Goal: Navigation & Orientation: Find specific page/section

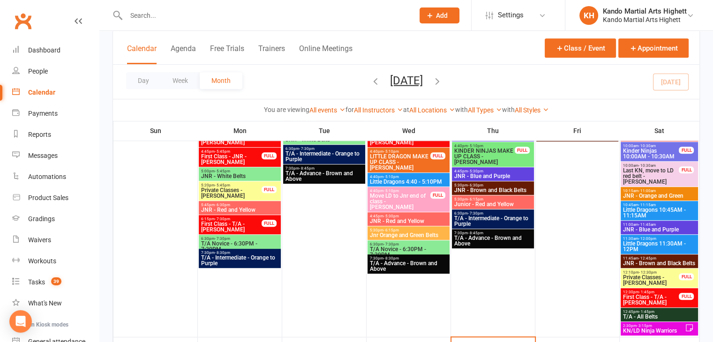
scroll to position [741, 0]
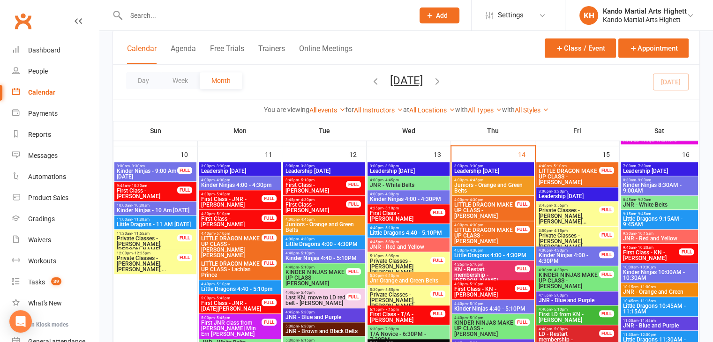
click at [493, 271] on span "KN - Restart membership - [PERSON_NAME]" at bounding box center [484, 275] width 61 height 17
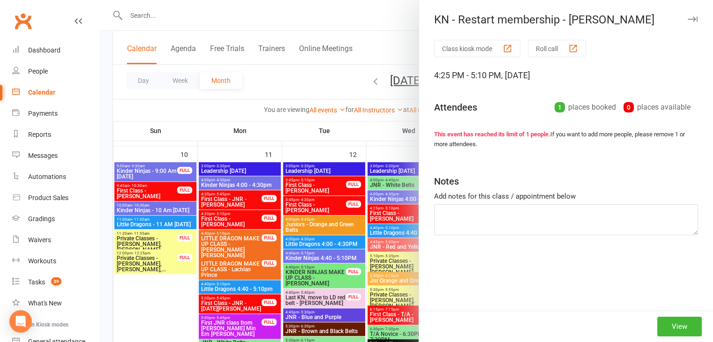
click at [388, 271] on div at bounding box center [406, 171] width 614 height 342
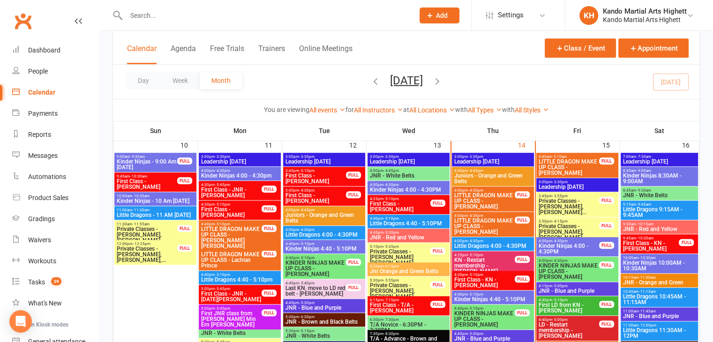
scroll to position [750, 0]
click at [643, 49] on button "Appointment" at bounding box center [654, 47] width 70 height 19
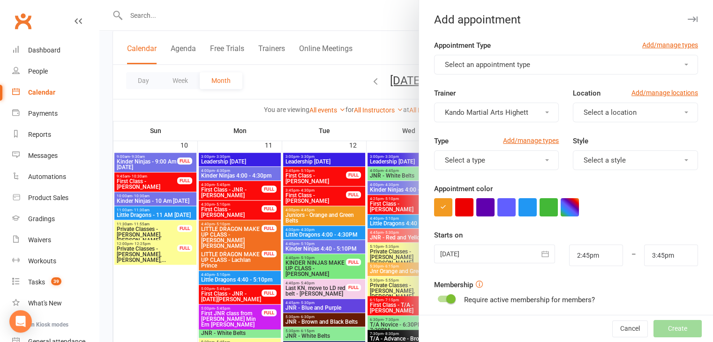
click at [507, 61] on span "Select an appointment type" at bounding box center [487, 64] width 85 height 8
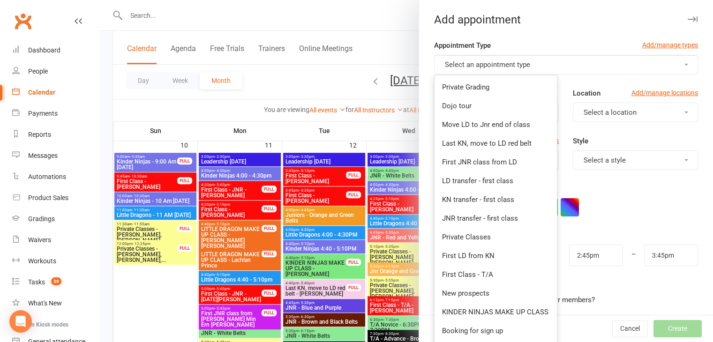
click at [348, 215] on div at bounding box center [406, 171] width 614 height 342
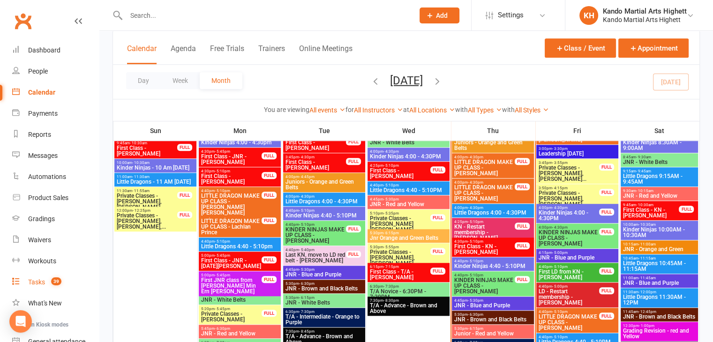
scroll to position [88, 0]
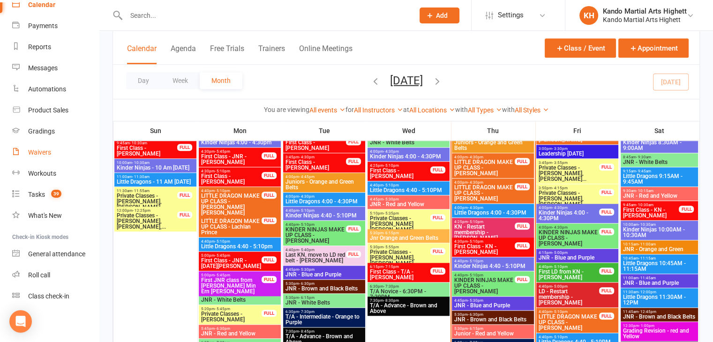
click at [60, 148] on link "Waivers" at bounding box center [55, 152] width 87 height 21
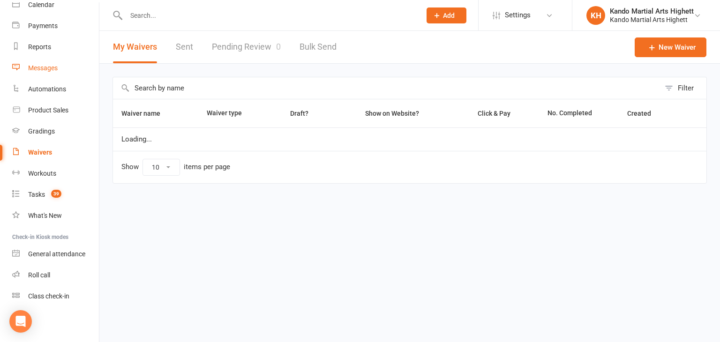
select select "100"
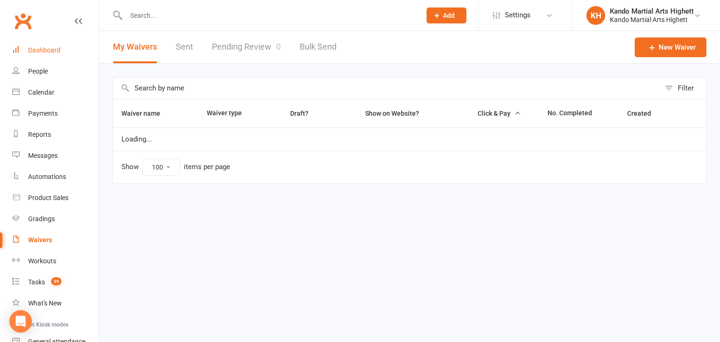
click at [50, 54] on link "Dashboard" at bounding box center [55, 50] width 87 height 21
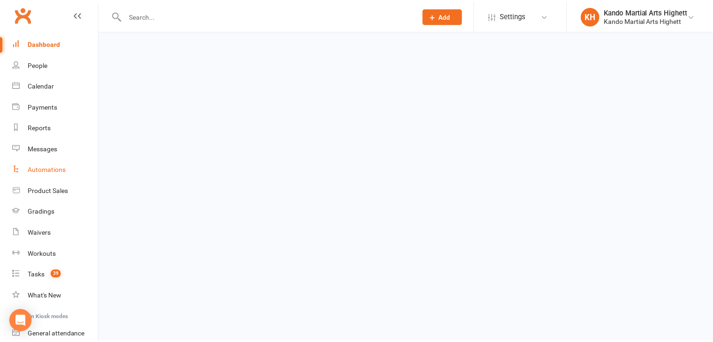
scroll to position [8, 0]
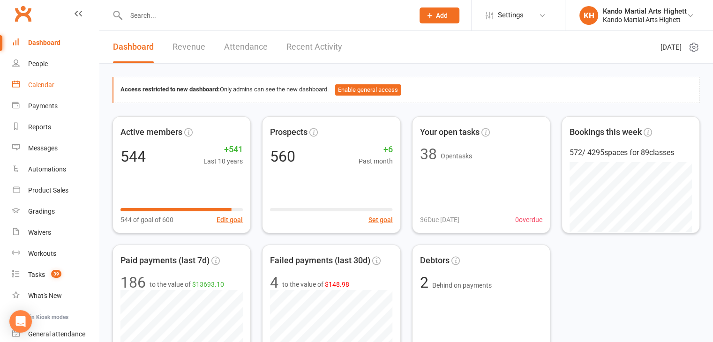
click at [67, 85] on link "Calendar" at bounding box center [55, 85] width 87 height 21
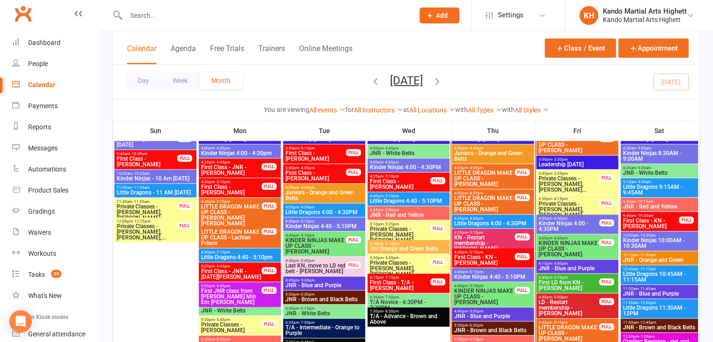
scroll to position [750, 0]
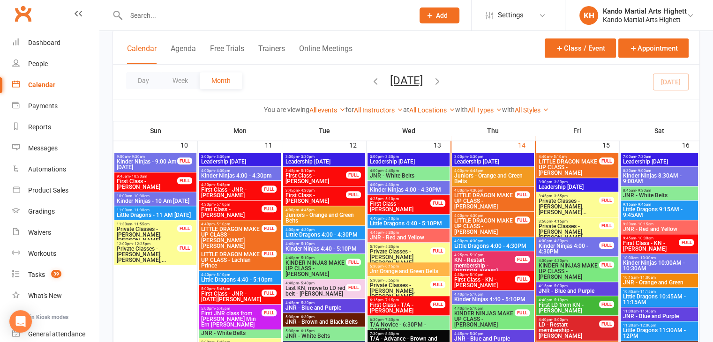
click at [664, 241] on span "First Class - KN - [PERSON_NAME]" at bounding box center [651, 246] width 57 height 11
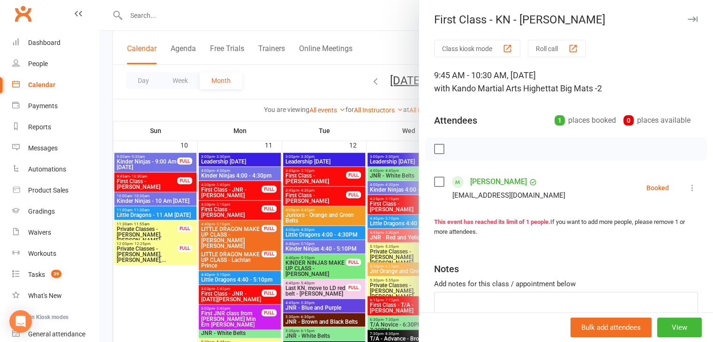
click at [352, 201] on div at bounding box center [406, 171] width 614 height 342
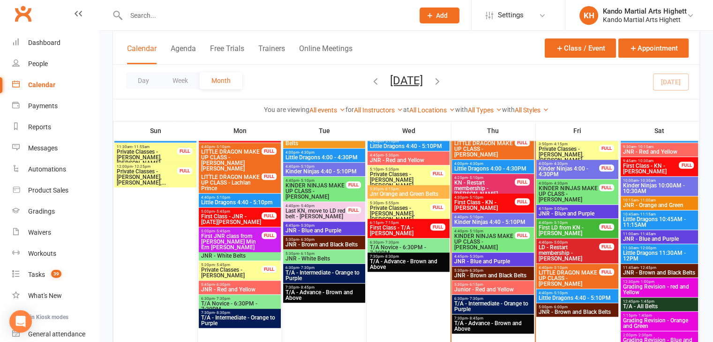
scroll to position [844, 0]
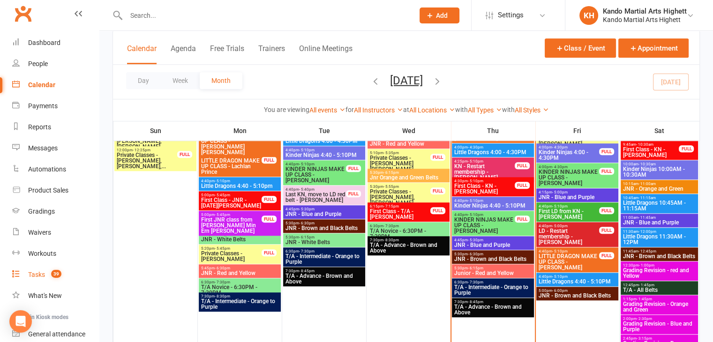
click at [42, 274] on div "Tasks" at bounding box center [36, 275] width 17 height 8
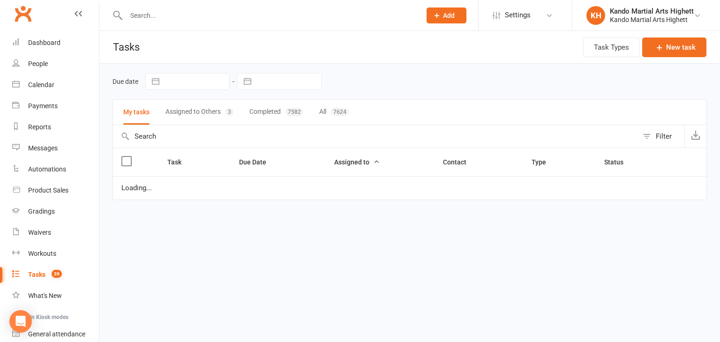
select select "started"
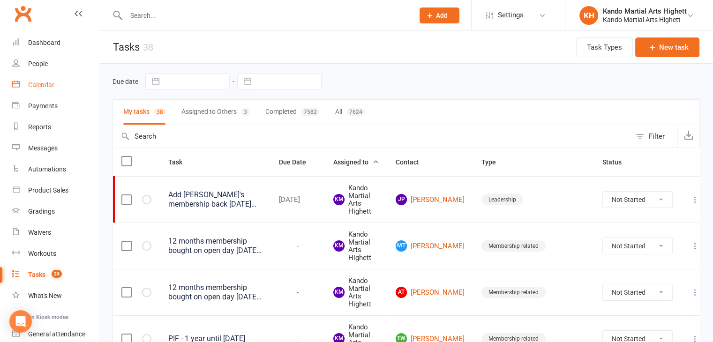
click at [24, 87] on link "Calendar" at bounding box center [55, 85] width 87 height 21
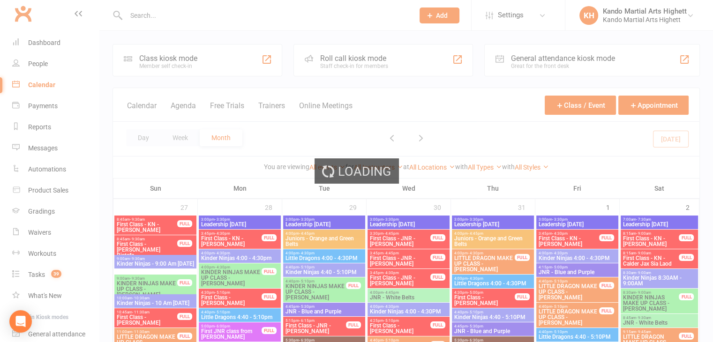
click at [44, 263] on div "Loading" at bounding box center [356, 171] width 713 height 342
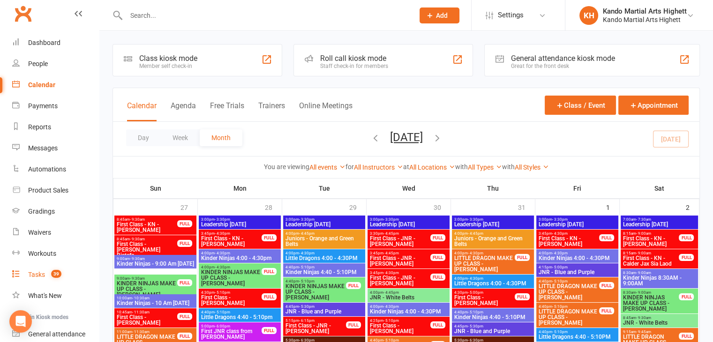
click at [42, 269] on link "Tasks 39" at bounding box center [55, 275] width 87 height 21
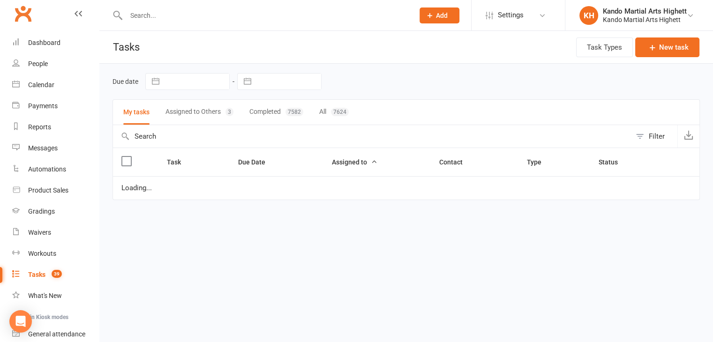
select select "started"
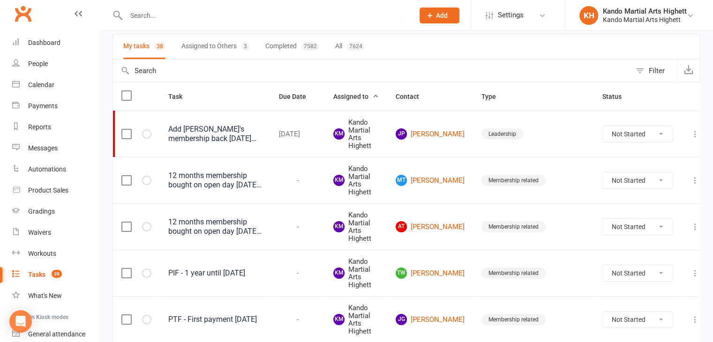
scroll to position [94, 0]
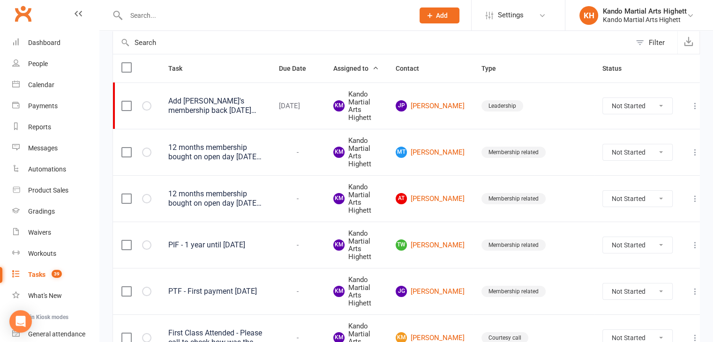
click at [242, 244] on div "PIF - 1 year until [DATE]" at bounding box center [215, 245] width 94 height 9
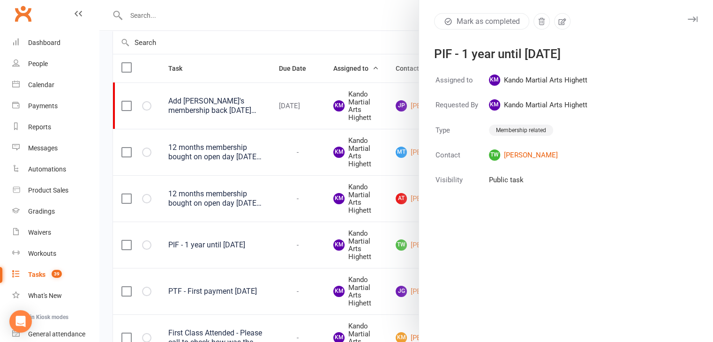
click at [386, 228] on div at bounding box center [406, 171] width 614 height 342
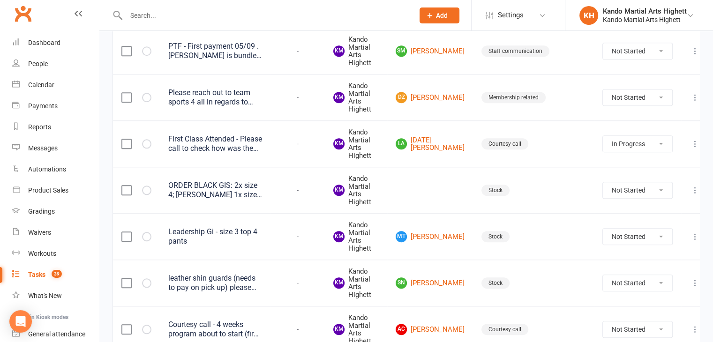
scroll to position [1062, 0]
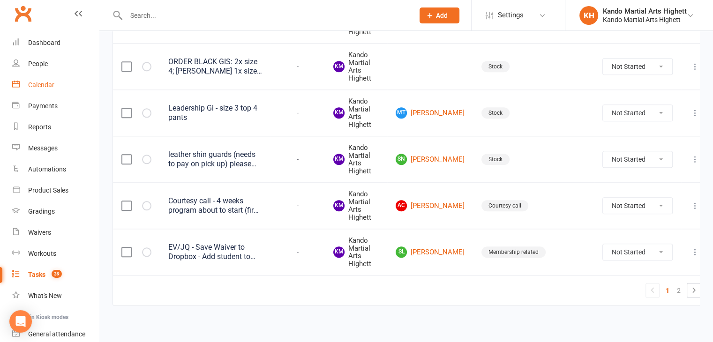
click at [68, 84] on link "Calendar" at bounding box center [55, 85] width 87 height 21
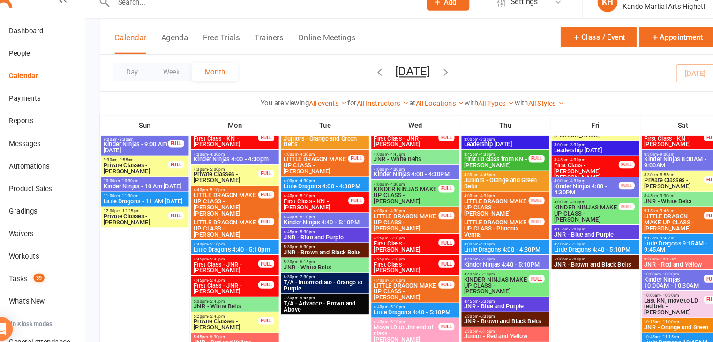
scroll to position [425, 0]
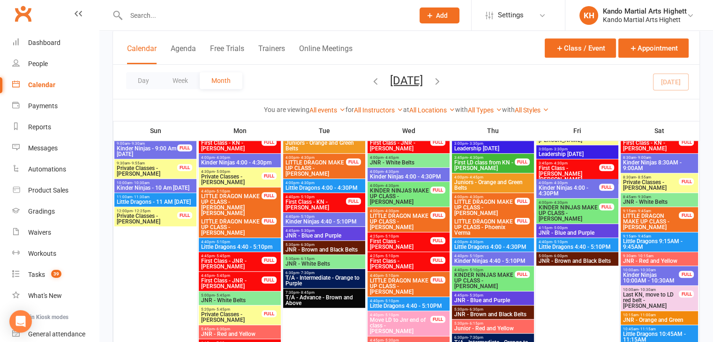
click at [322, 248] on span "JNR - Brown and Black Belts" at bounding box center [324, 250] width 78 height 6
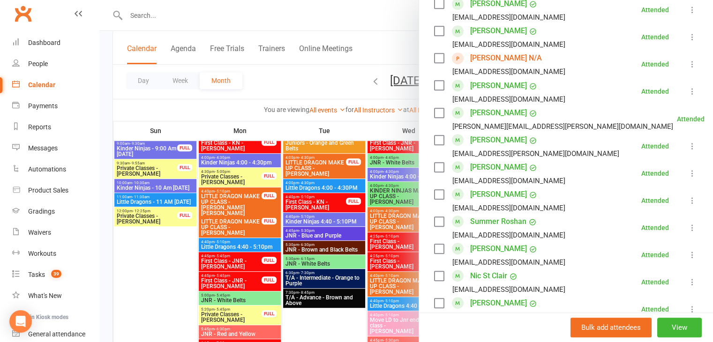
scroll to position [589, 0]
click at [345, 257] on div at bounding box center [406, 171] width 614 height 342
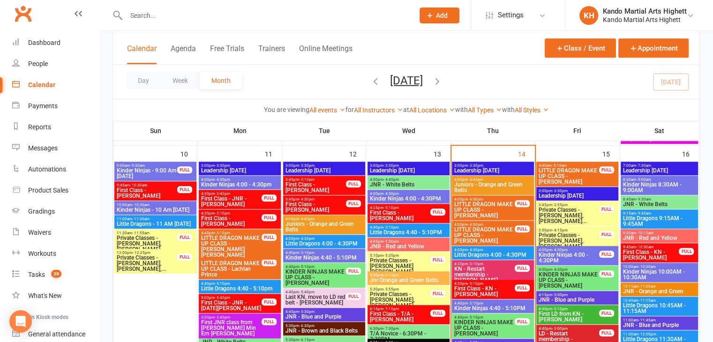
scroll to position [741, 0]
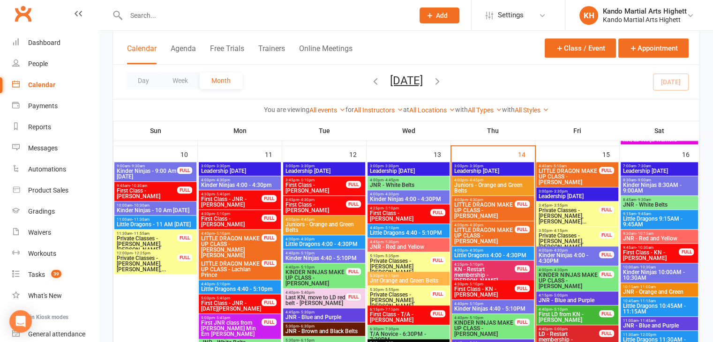
click at [512, 283] on span "4:30pm - 5:10pm" at bounding box center [484, 284] width 61 height 4
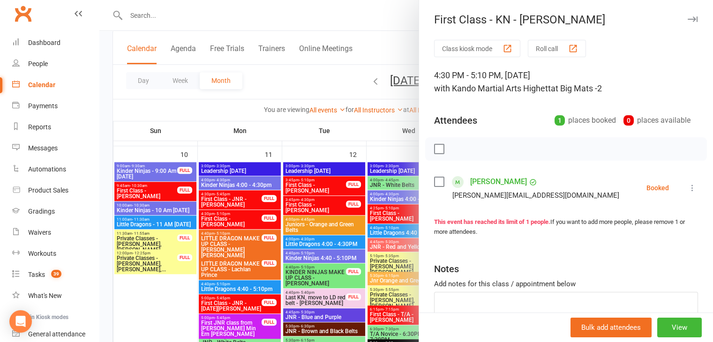
click at [345, 265] on div at bounding box center [406, 171] width 614 height 342
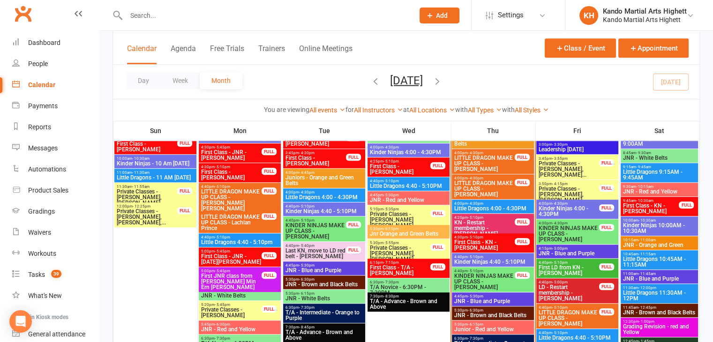
scroll to position [788, 0]
click at [492, 241] on span "First Class - KN - [PERSON_NAME]" at bounding box center [484, 245] width 61 height 11
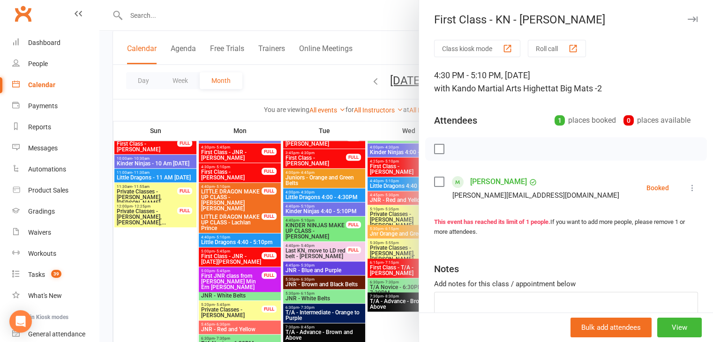
click at [399, 207] on div at bounding box center [406, 171] width 614 height 342
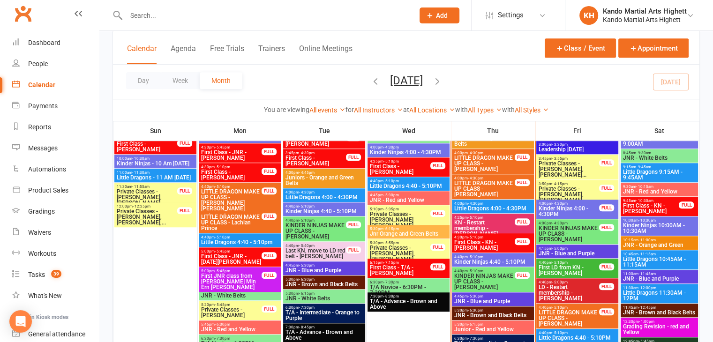
click at [482, 242] on span "First Class - KN - [PERSON_NAME]" at bounding box center [484, 245] width 61 height 11
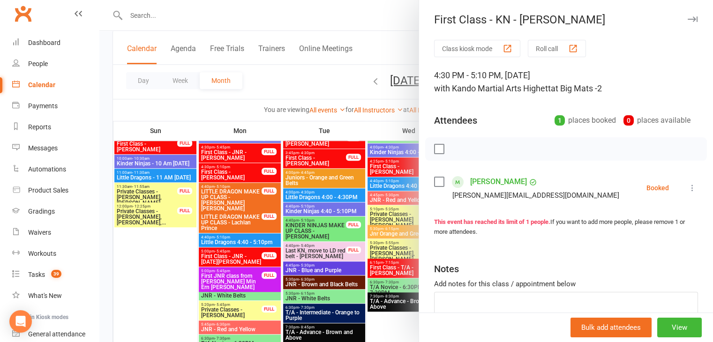
click at [483, 186] on link "[PERSON_NAME]" at bounding box center [498, 181] width 57 height 15
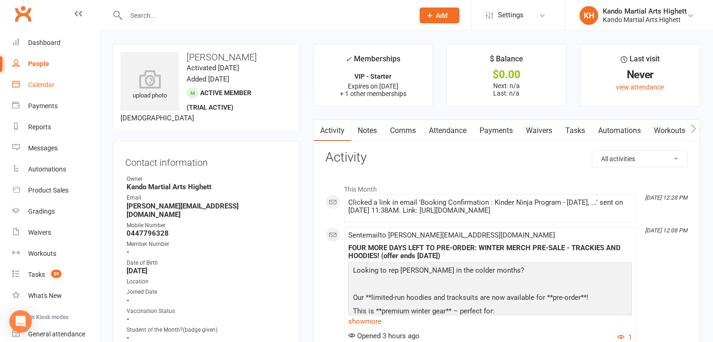
click at [46, 77] on link "Calendar" at bounding box center [55, 85] width 87 height 21
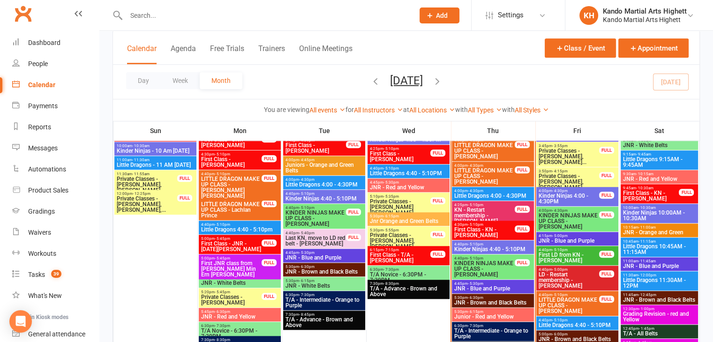
scroll to position [800, 0]
